Goal: Find specific page/section: Find specific page/section

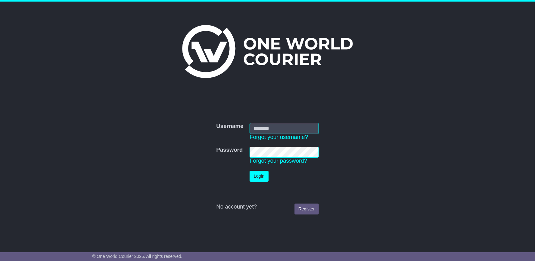
type input "**********"
click at [260, 173] on button "Login" at bounding box center [259, 176] width 19 height 11
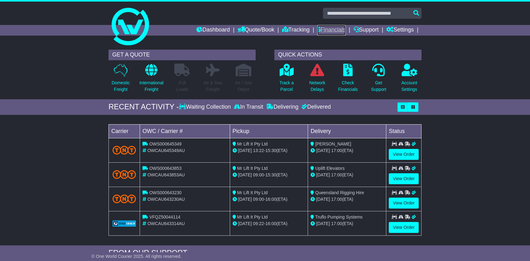
click at [328, 30] on link "Financials" at bounding box center [332, 30] width 28 height 11
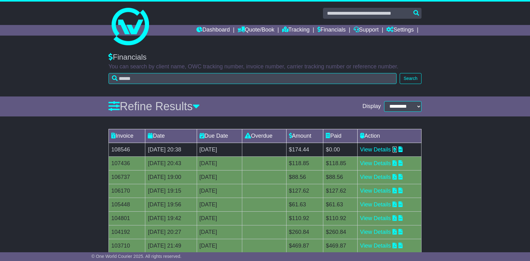
click at [397, 148] on icon at bounding box center [395, 149] width 4 height 6
